Goal: Answer question/provide support

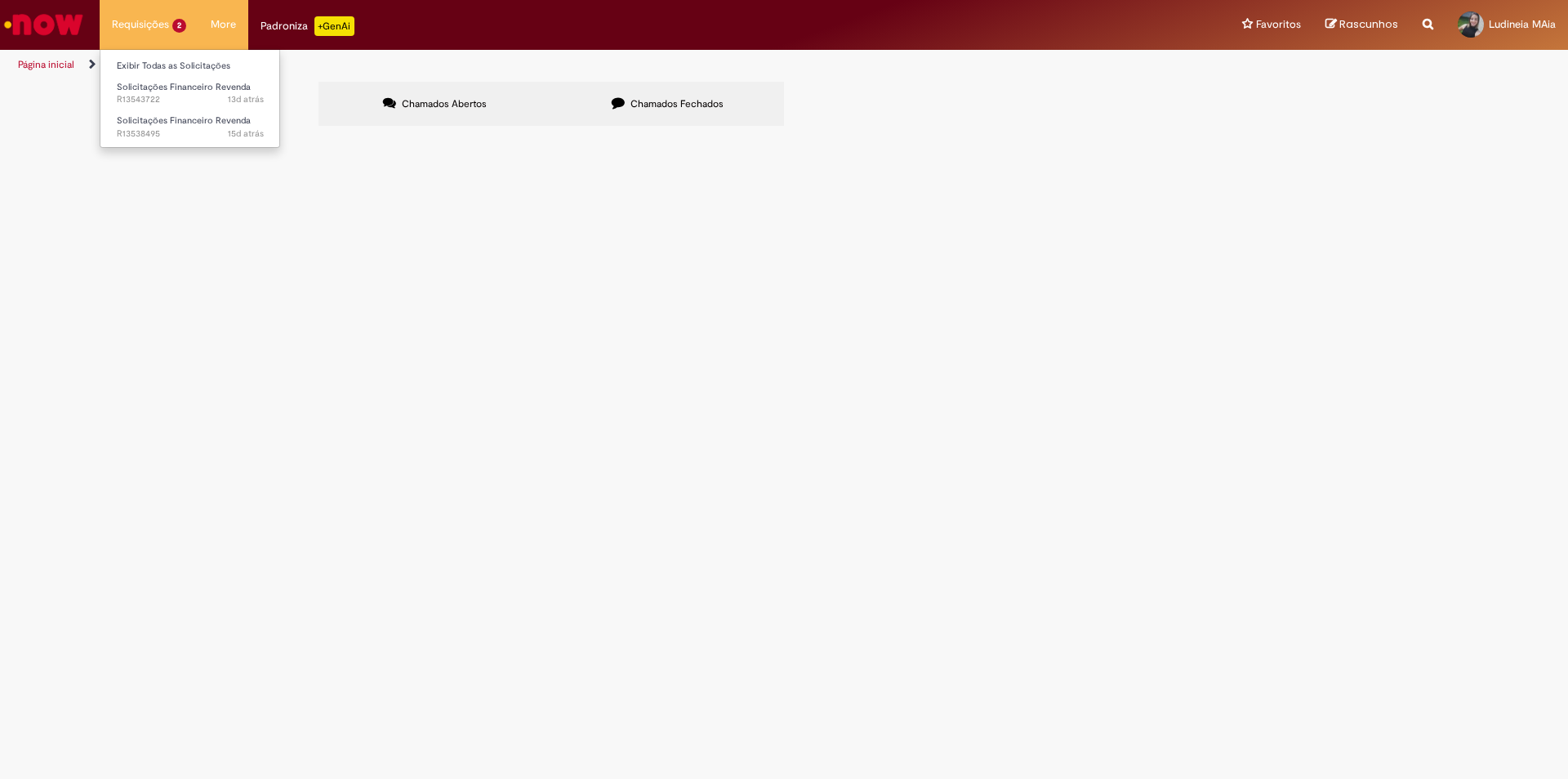
click at [141, 20] on li "Requisições 2 Exibir Todas as Solicitações Solicitações Financeiro Revenda 13d …" at bounding box center [149, 25] width 99 height 49
click at [150, 69] on link "Exibir Todas as Solicitações" at bounding box center [190, 67] width 180 height 18
click at [123, 64] on link "Exibir Todas as Solicitações" at bounding box center [190, 67] width 180 height 18
click at [134, 94] on span "13d atrás 13 dias atrás R13543722" at bounding box center [190, 100] width 147 height 13
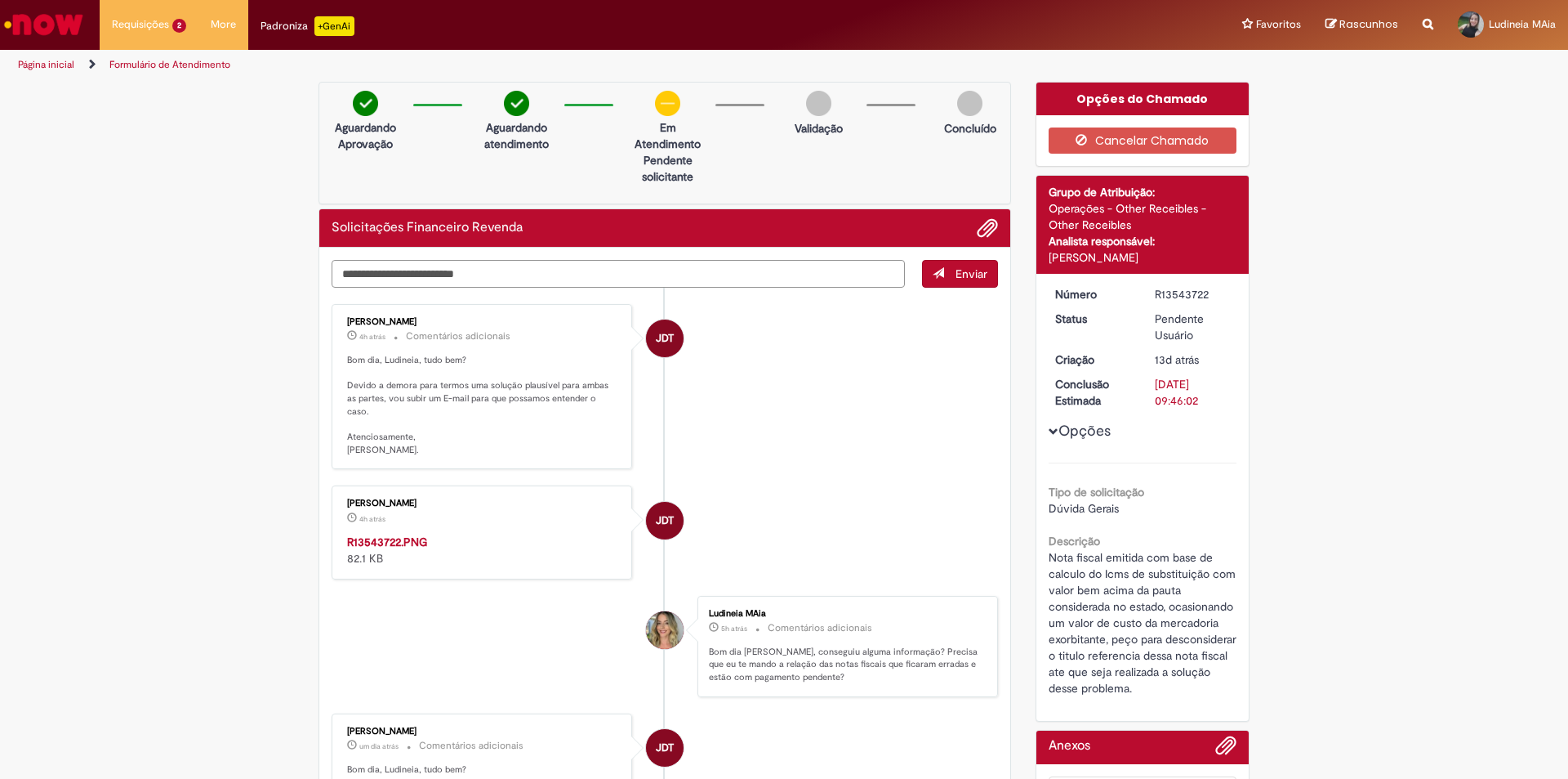
click at [670, 279] on textarea "Digite sua mensagem aqui..." at bounding box center [617, 274] width 573 height 28
click at [702, 282] on textarea "Digite sua mensagem aqui..." at bounding box center [617, 274] width 573 height 28
click at [642, 268] on textarea "Digite sua mensagem aqui..." at bounding box center [617, 274] width 573 height 28
type textarea "**********"
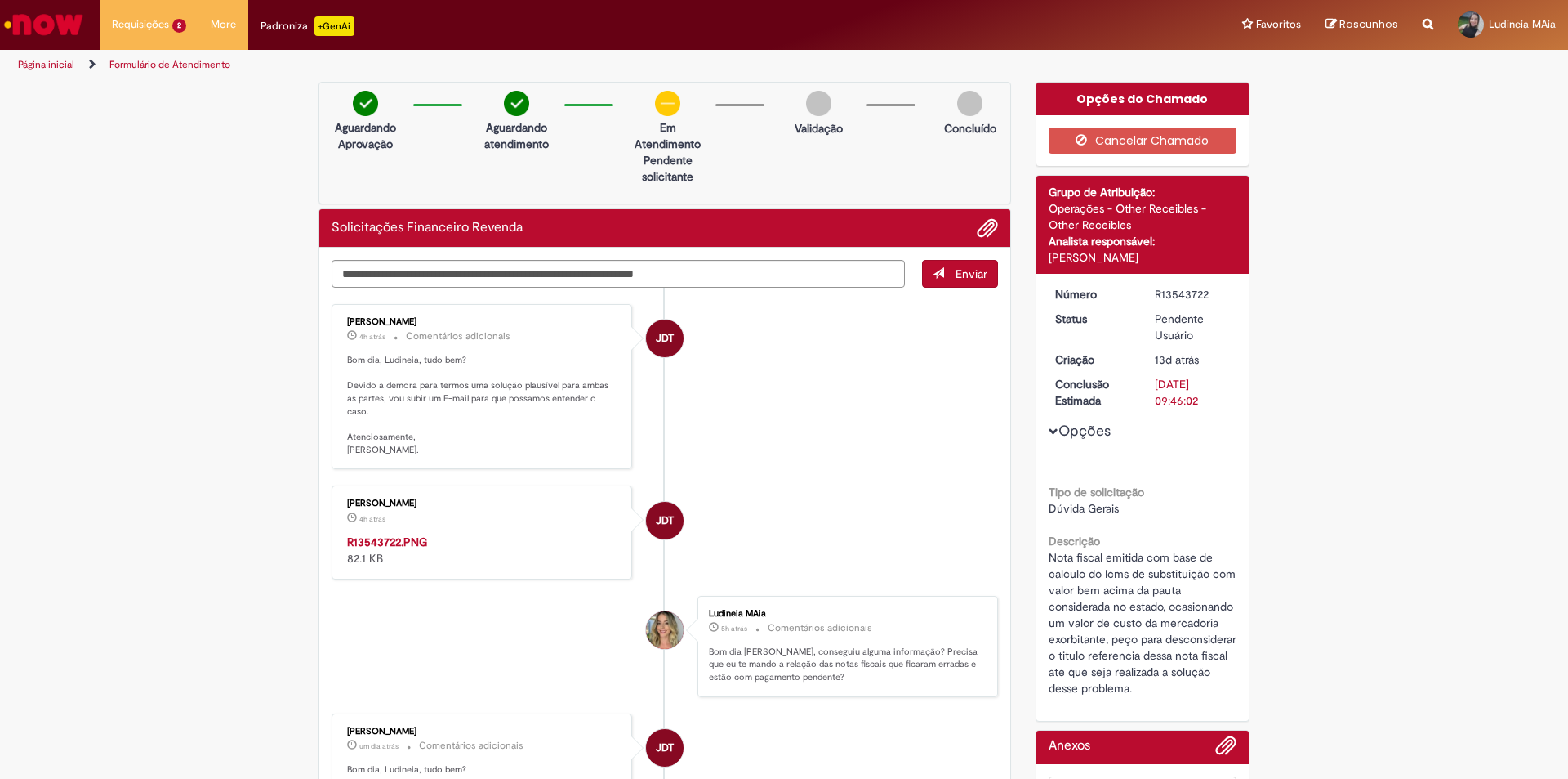
click at [978, 225] on span "Adicionar anexos" at bounding box center [988, 229] width 20 height 20
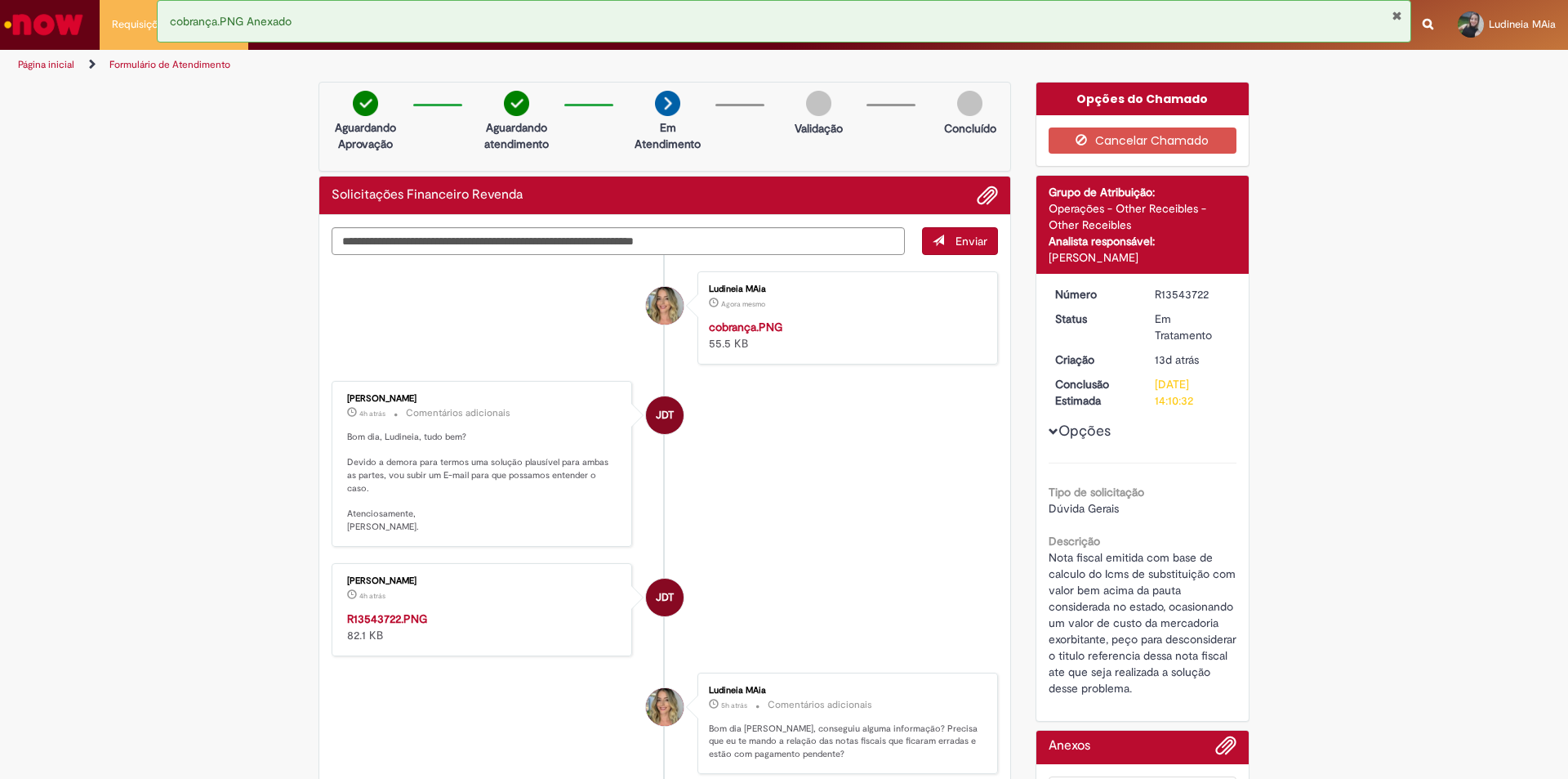
click at [938, 242] on button "Enviar" at bounding box center [960, 241] width 76 height 28
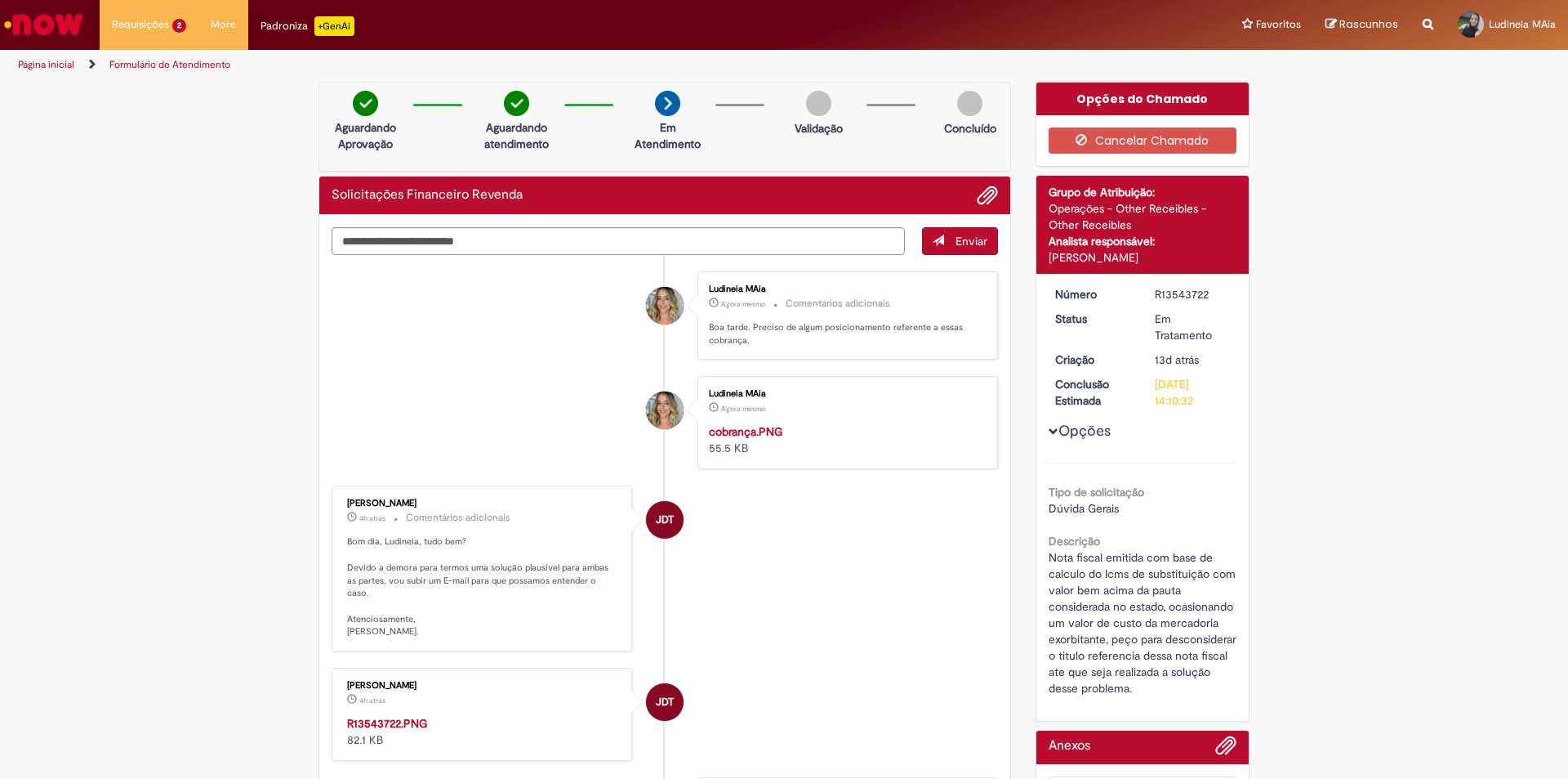
click at [726, 424] on img "Histórico de tíquete" at bounding box center [844, 424] width 272 height 0
